Goal: Obtain resource: Download file/media

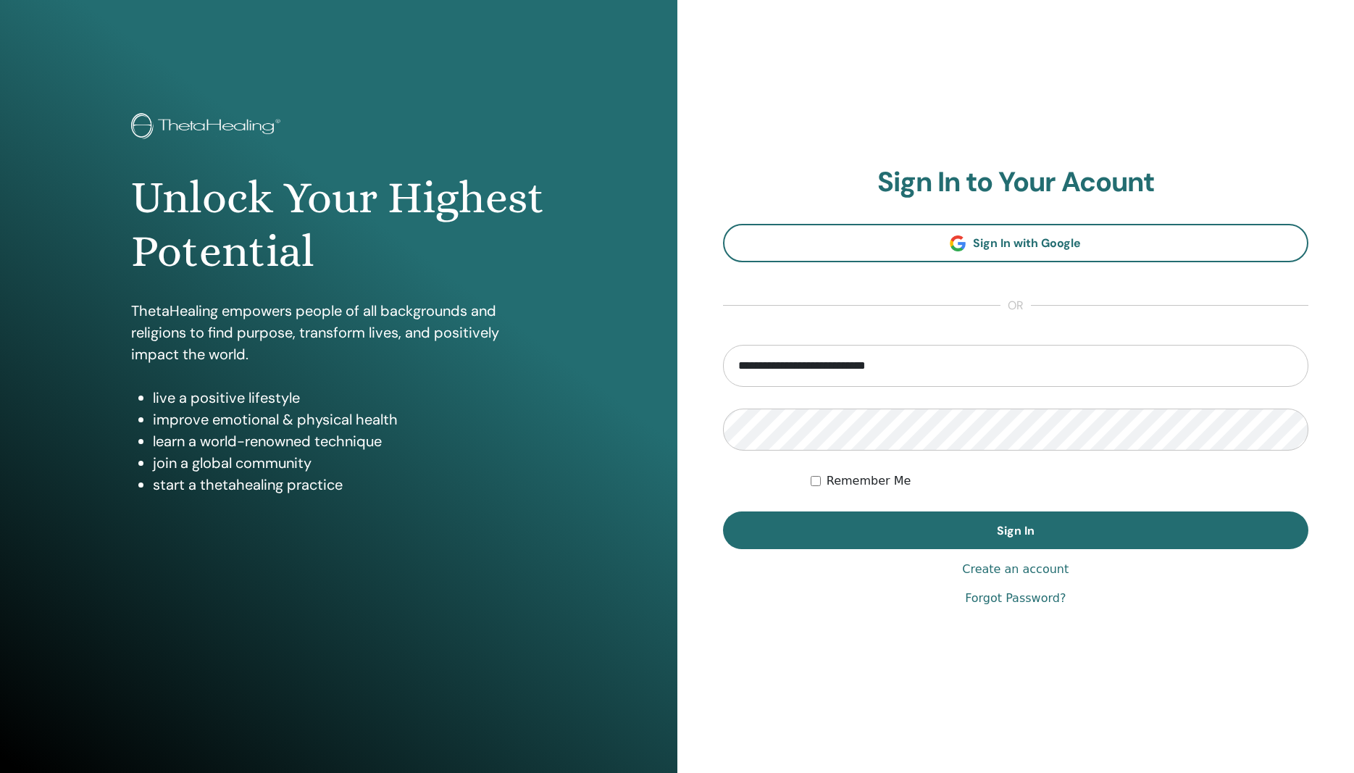
type input "**********"
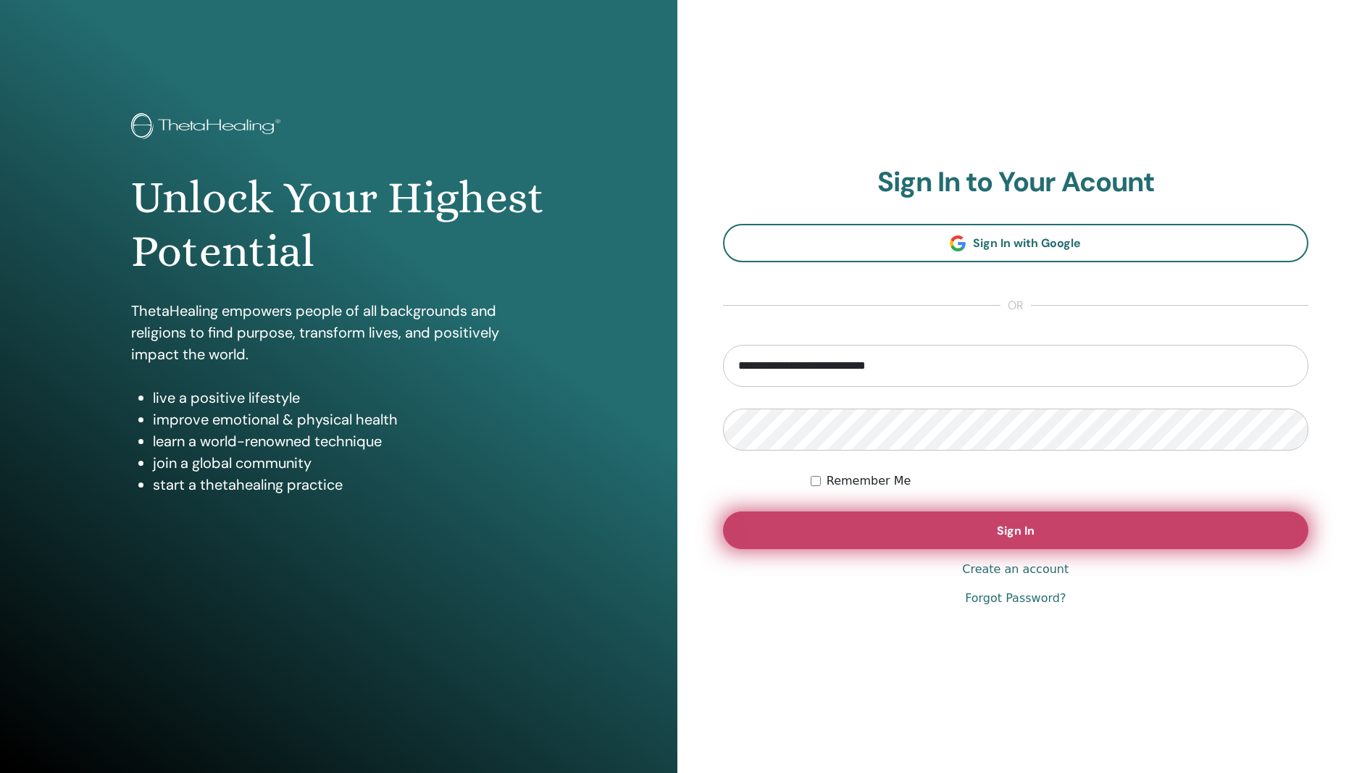
click at [1084, 519] on button "Sign In" at bounding box center [1016, 531] width 586 height 38
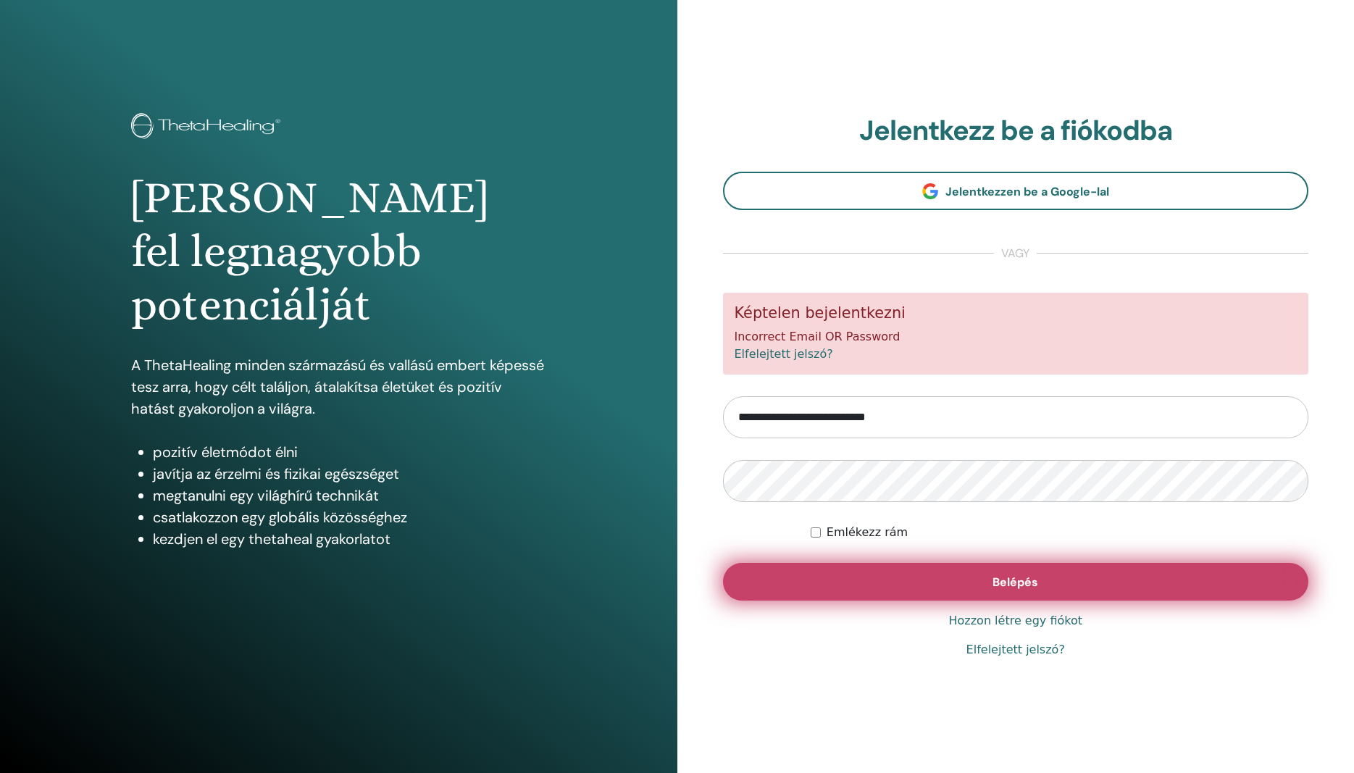
click at [957, 585] on button "Belépés" at bounding box center [1016, 582] width 586 height 38
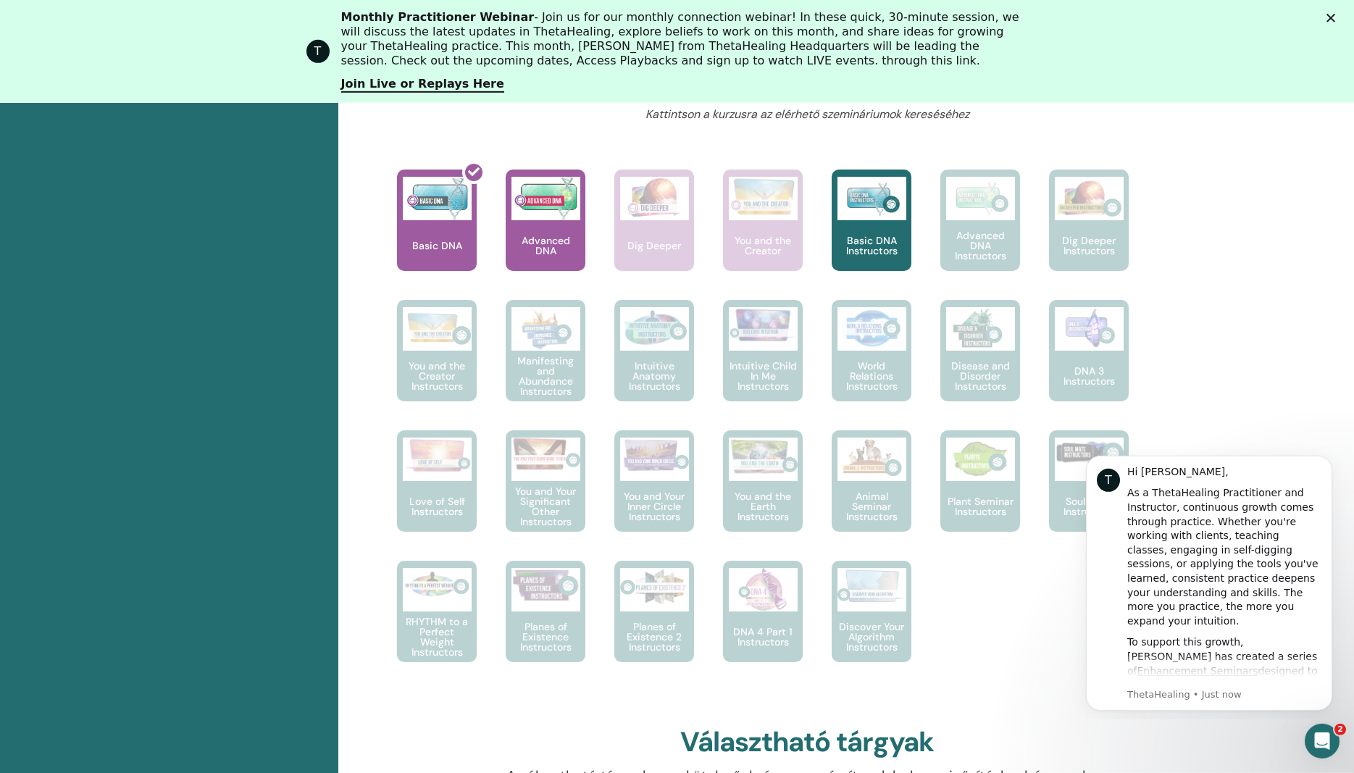
scroll to position [629, 0]
click at [459, 216] on div at bounding box center [446, 225] width 80 height 130
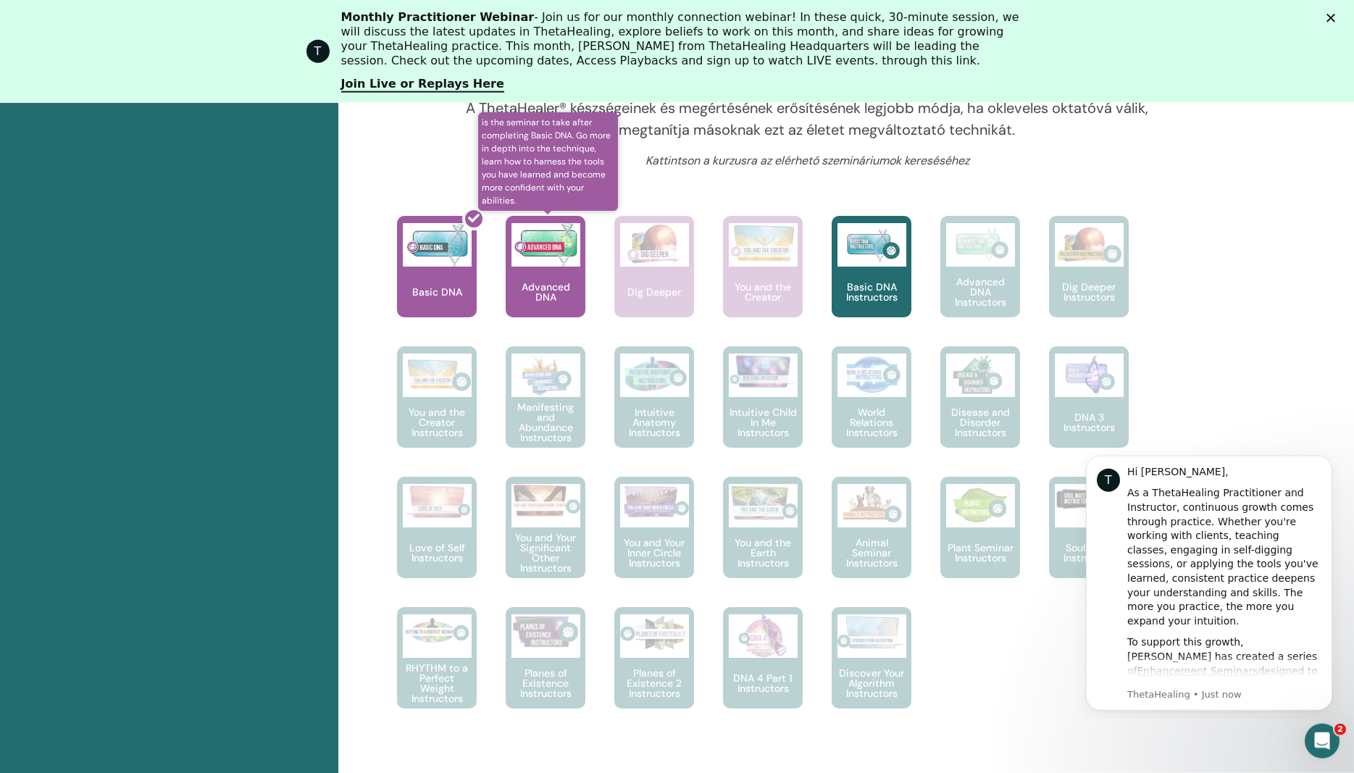
scroll to position [555, 0]
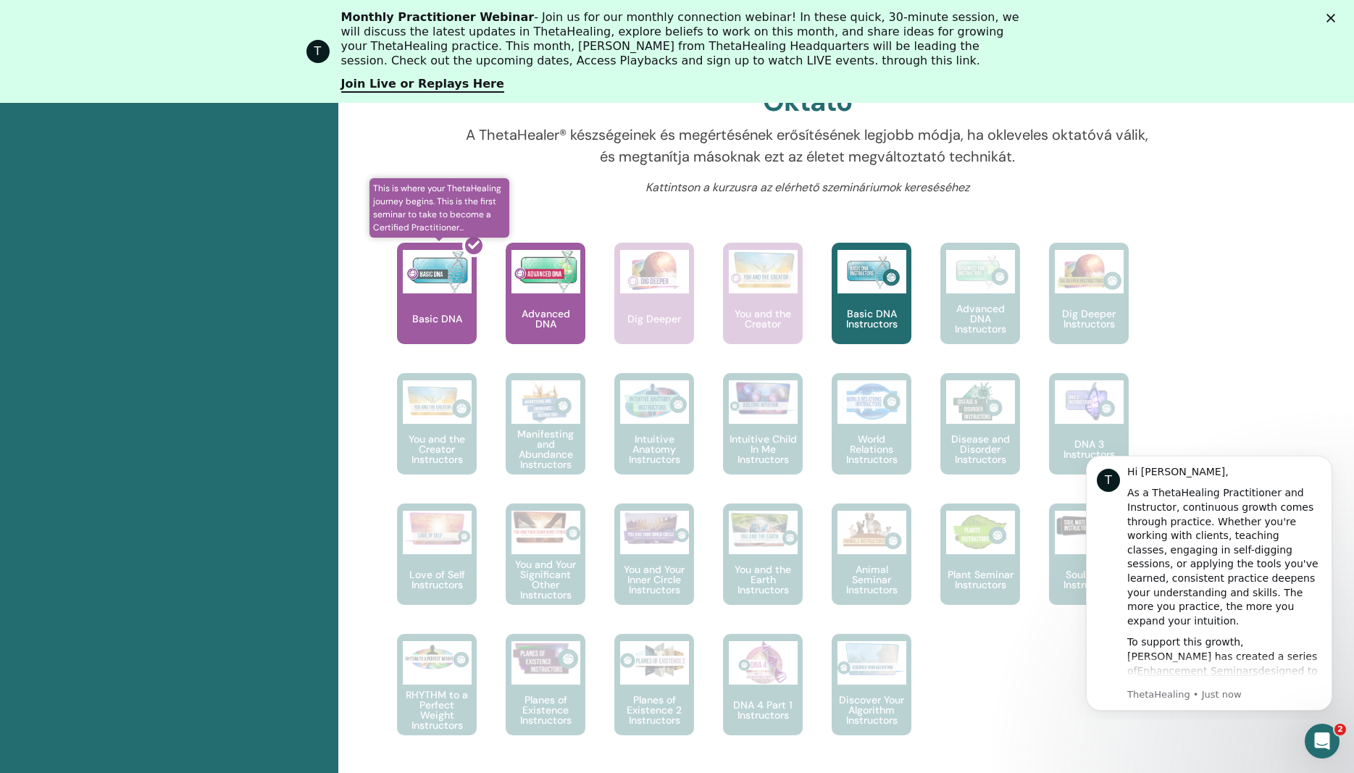
click at [454, 293] on div at bounding box center [446, 299] width 80 height 130
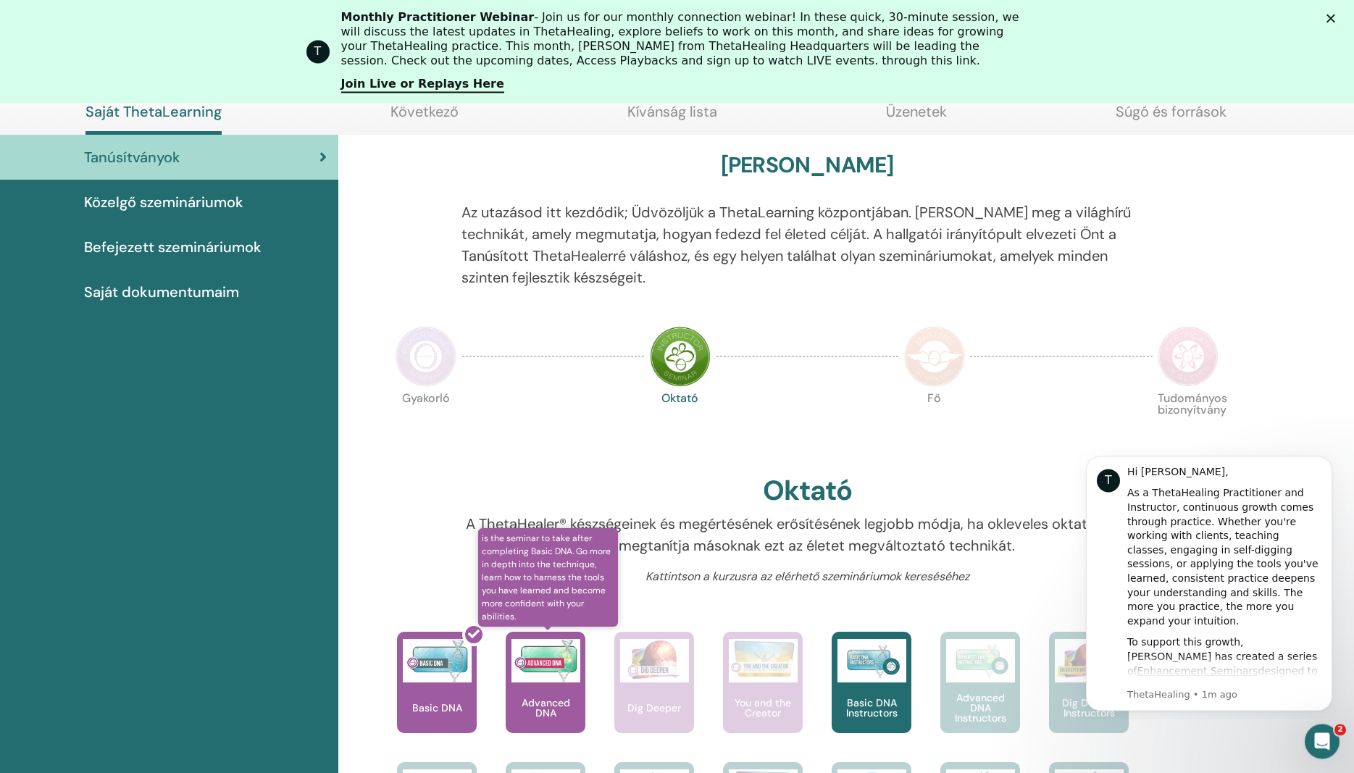
scroll to position [108, 0]
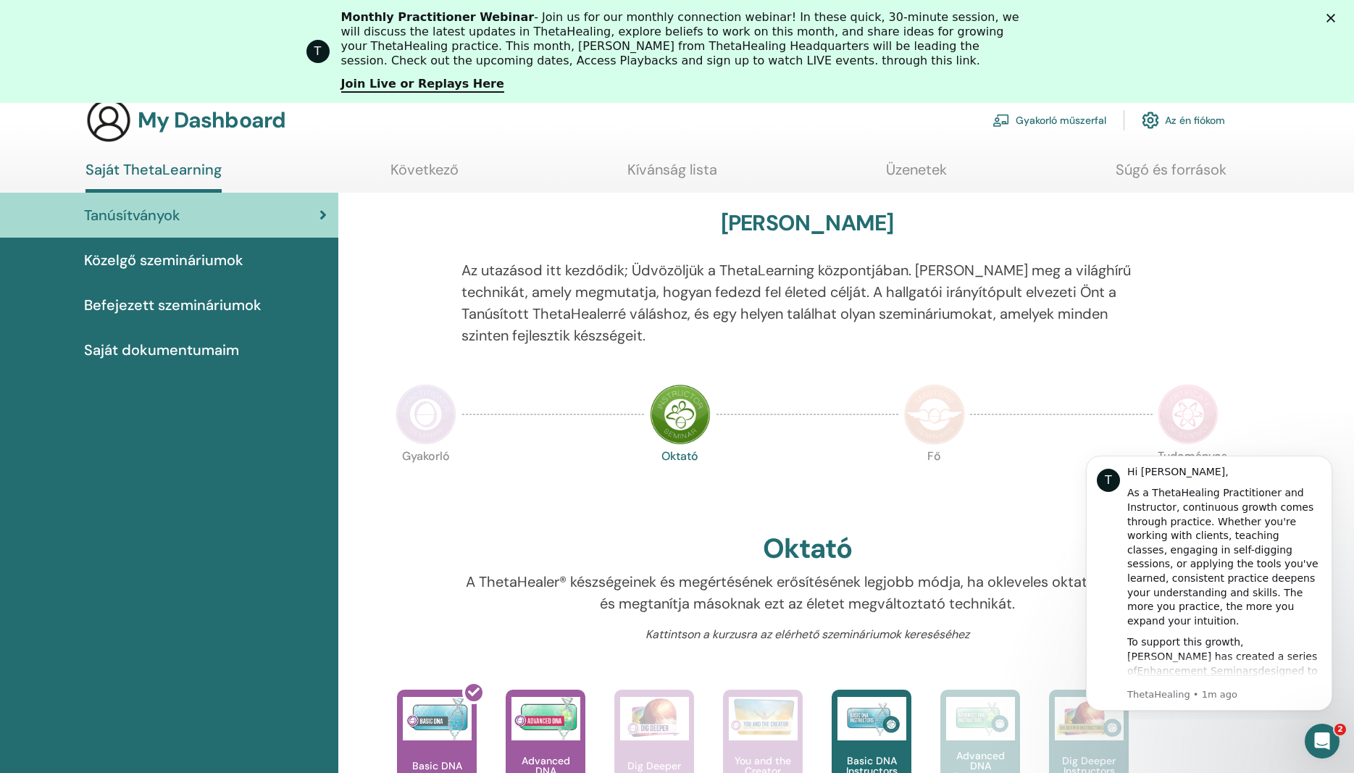
click at [224, 307] on span "Befejezett szemináriumok" at bounding box center [173, 305] width 178 height 22
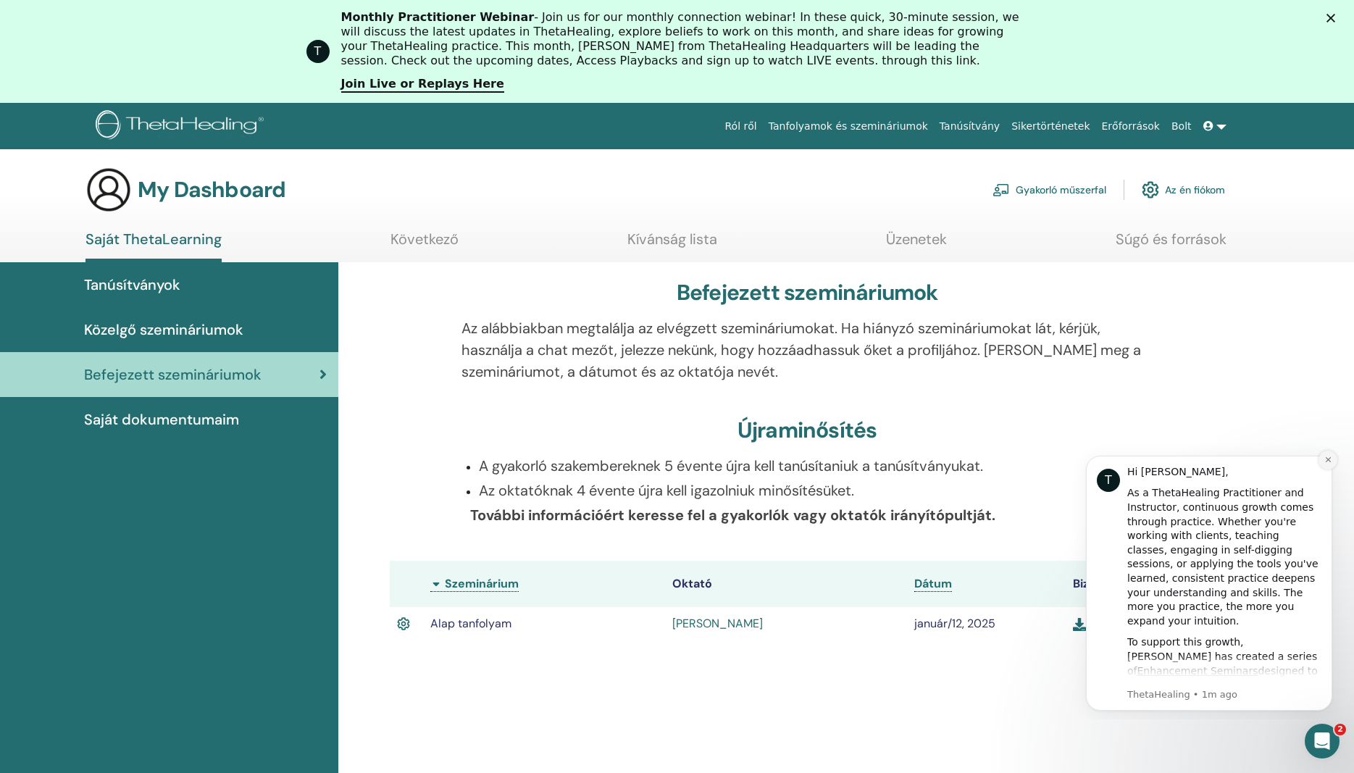
click at [1325, 455] on button "Dismiss notification" at bounding box center [1328, 460] width 19 height 19
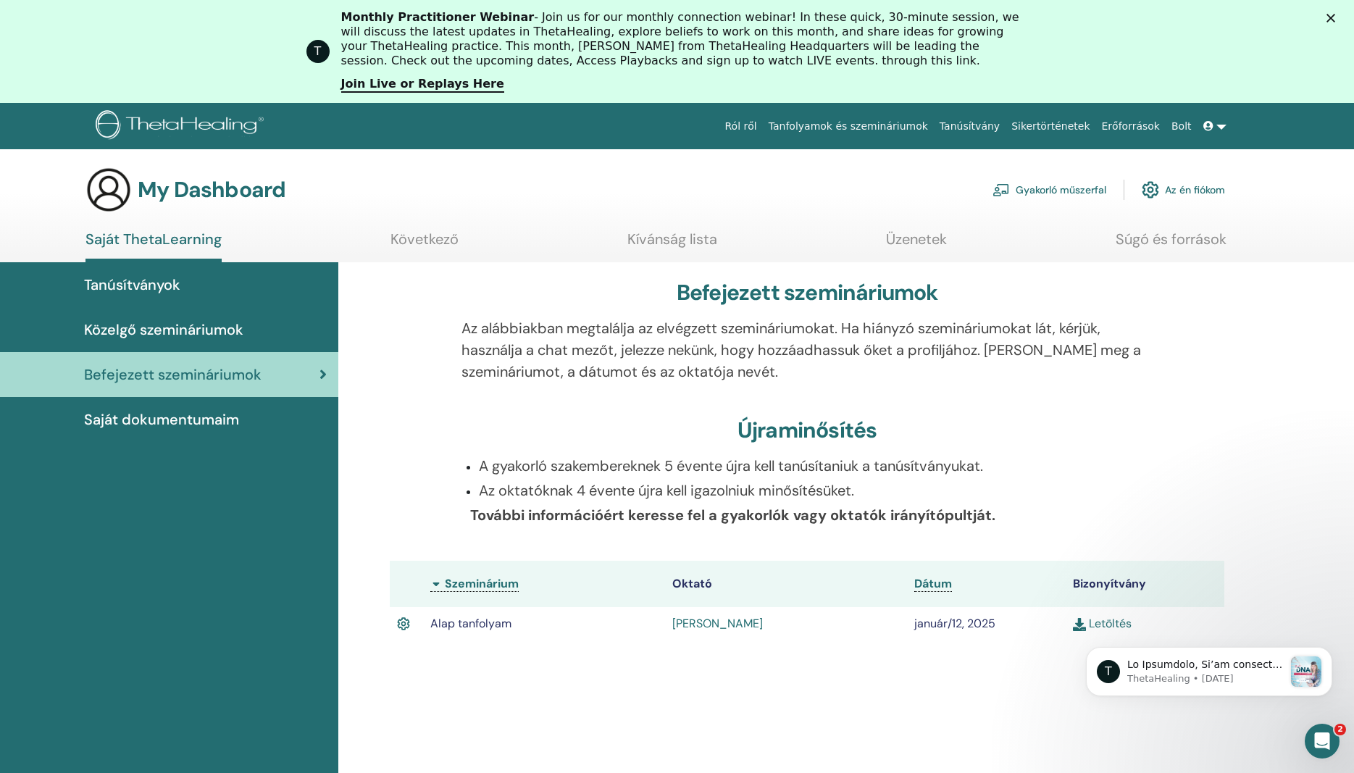
click at [1105, 626] on div "T ThetaHealing • 34w ago" at bounding box center [1209, 605] width 267 height 181
click at [1329, 648] on icon "Dismiss notification" at bounding box center [1329, 652] width 8 height 8
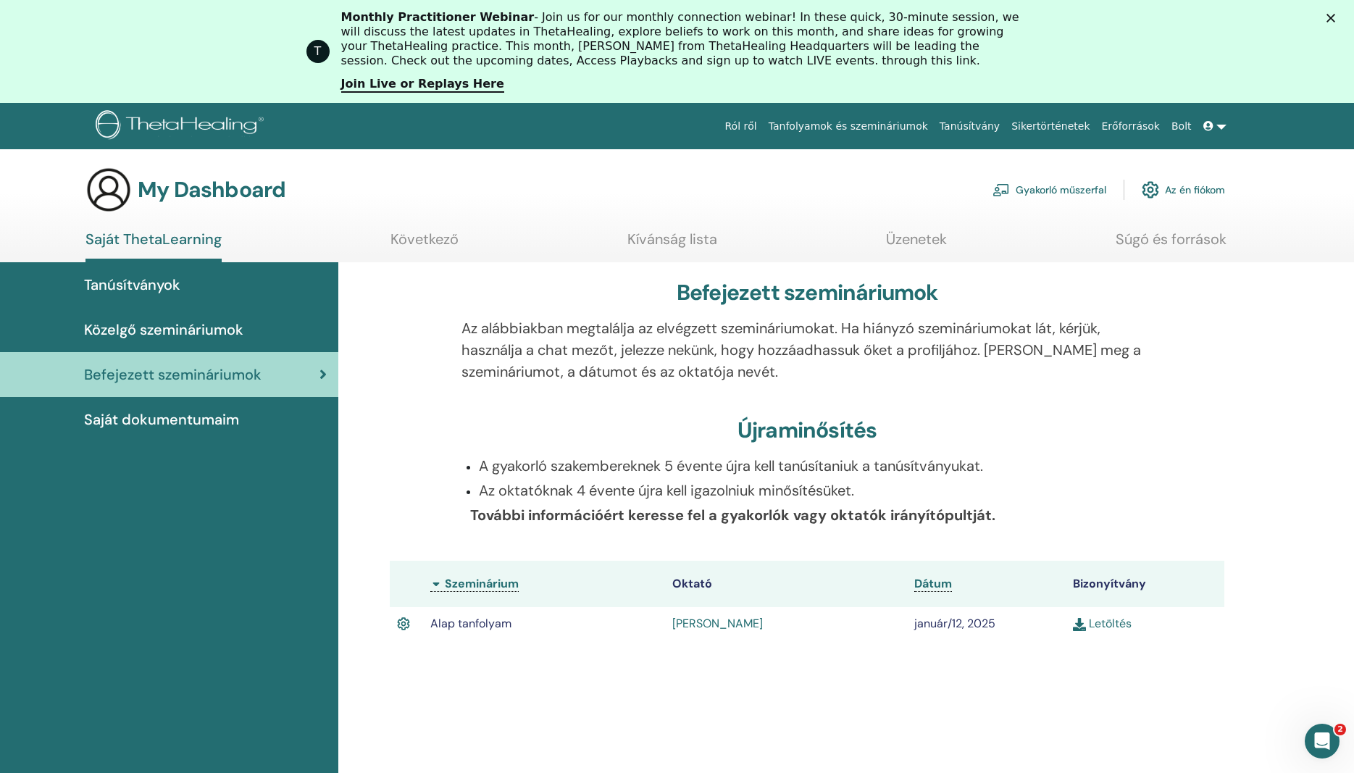
click at [1110, 625] on link "Letöltés" at bounding box center [1102, 623] width 59 height 15
click at [201, 415] on span "Saját dokumentumaim" at bounding box center [161, 420] width 155 height 22
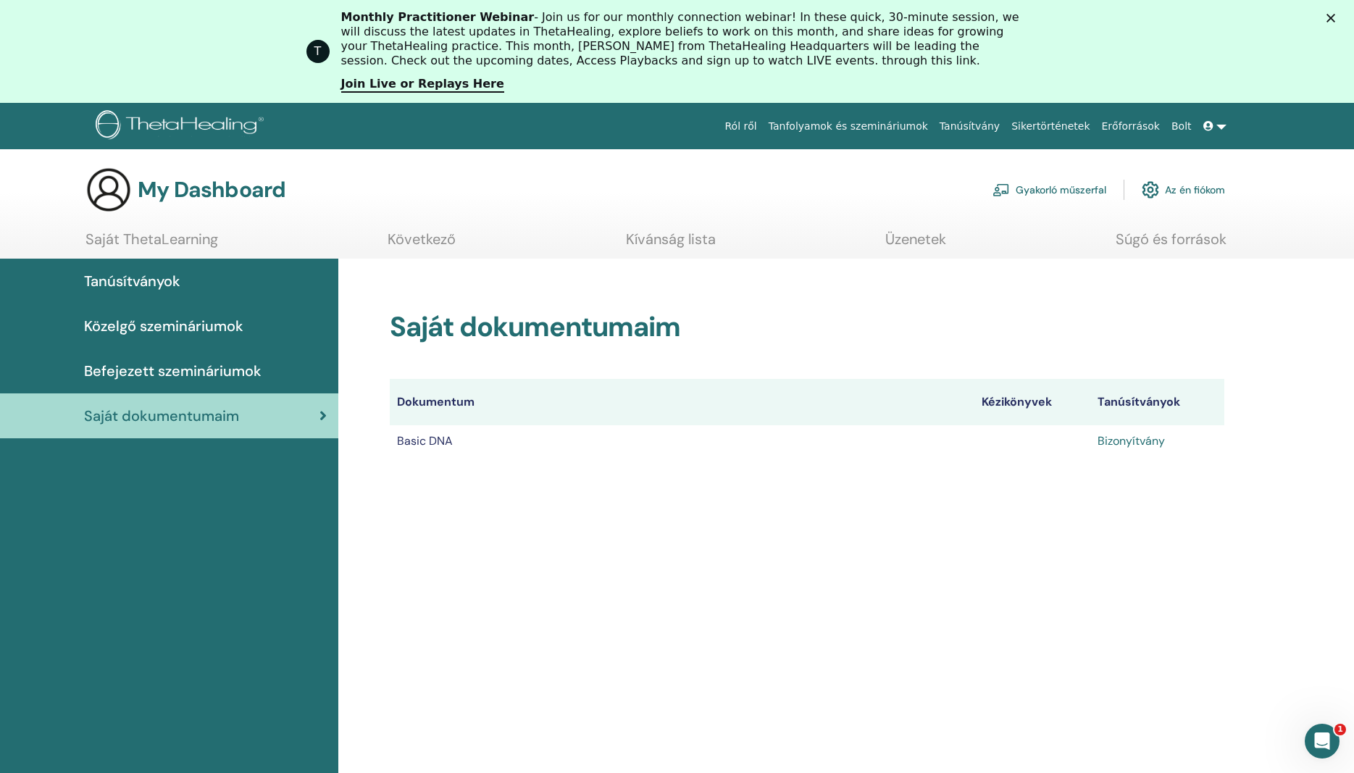
click at [1112, 441] on link "Bizonyítvány" at bounding box center [1131, 440] width 67 height 15
